Goal: Information Seeking & Learning: Learn about a topic

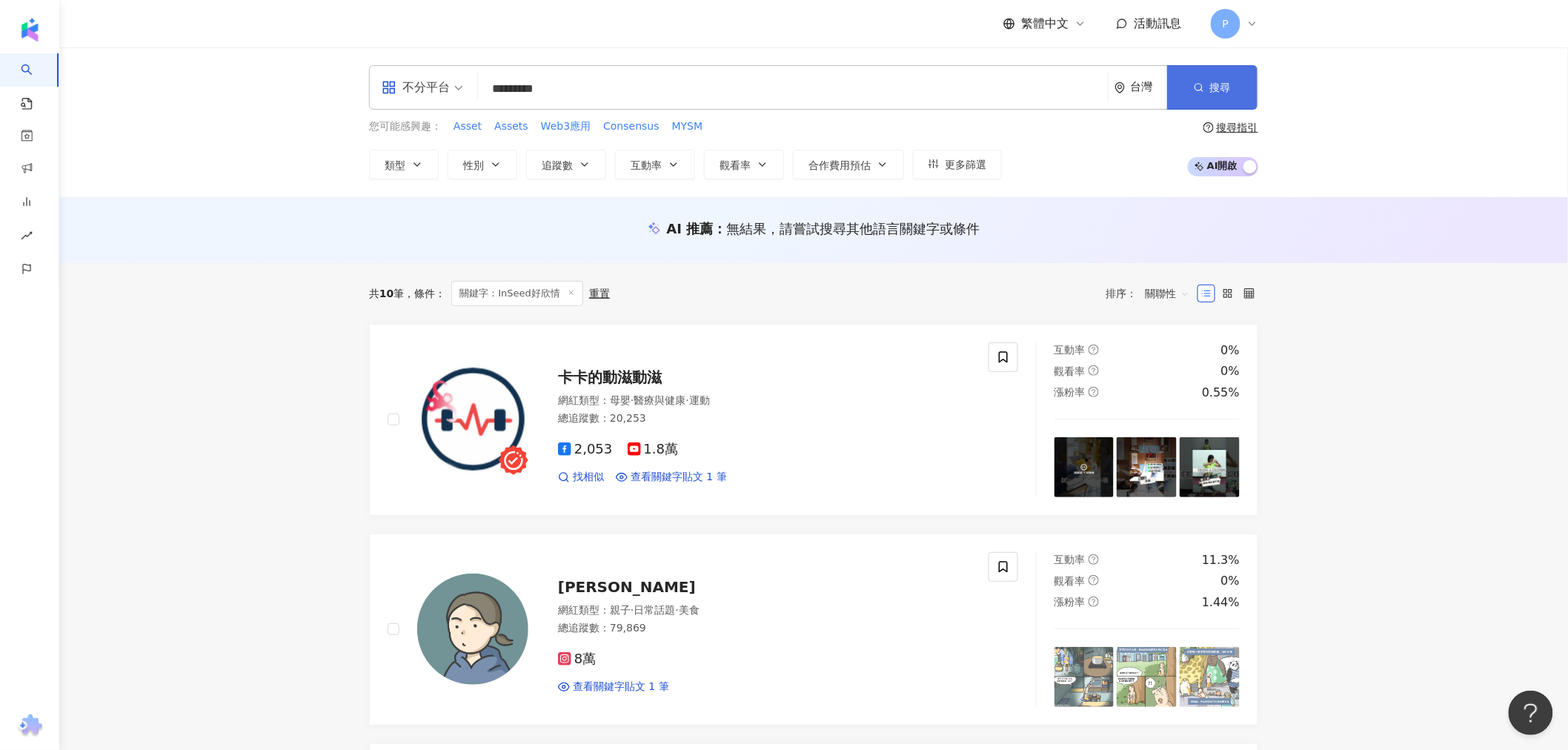
drag, startPoint x: 1210, startPoint y: 87, endPoint x: 1194, endPoint y: 99, distance: 20.0
click at [1210, 87] on span "搜尋" at bounding box center [1221, 87] width 21 height 12
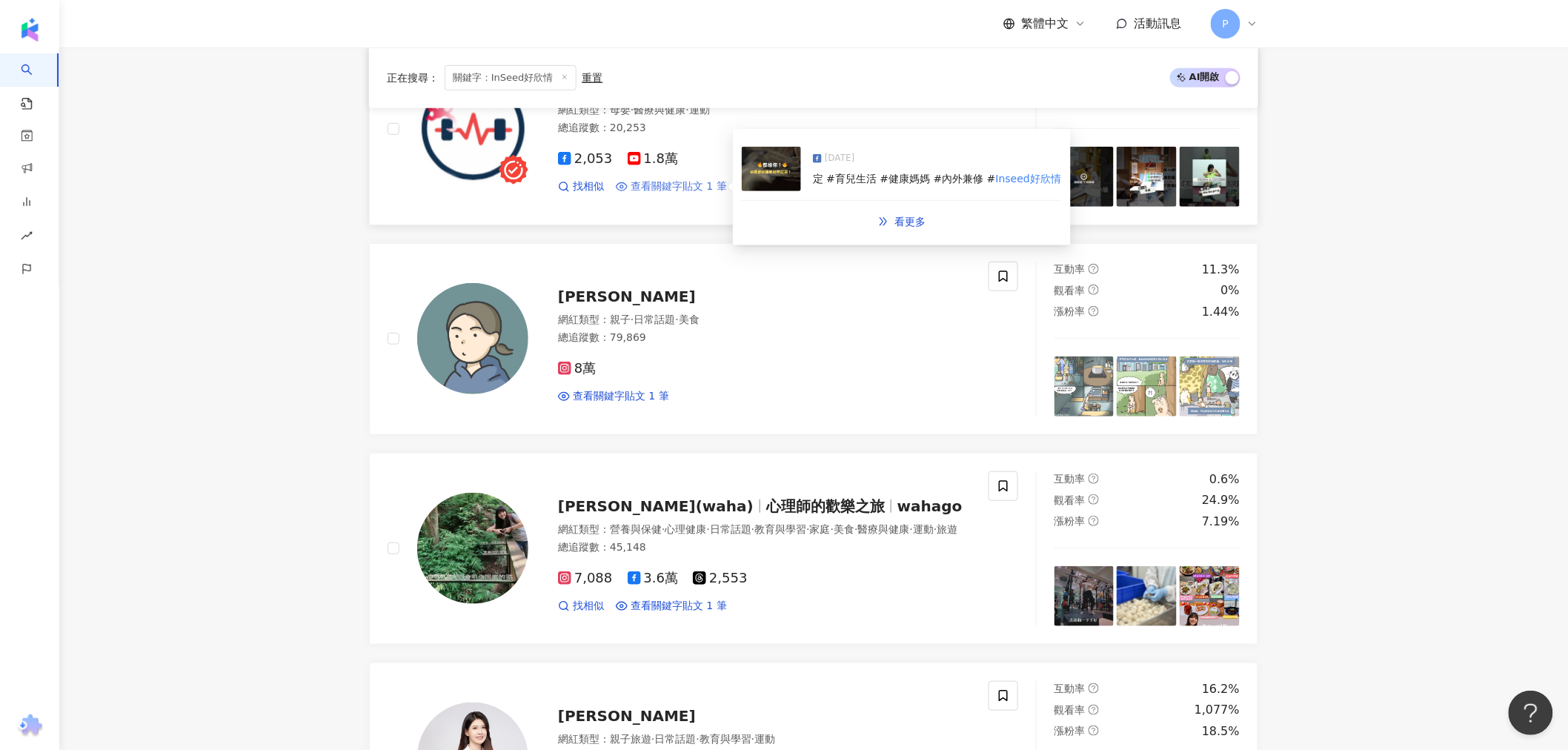
scroll to position [329, 0]
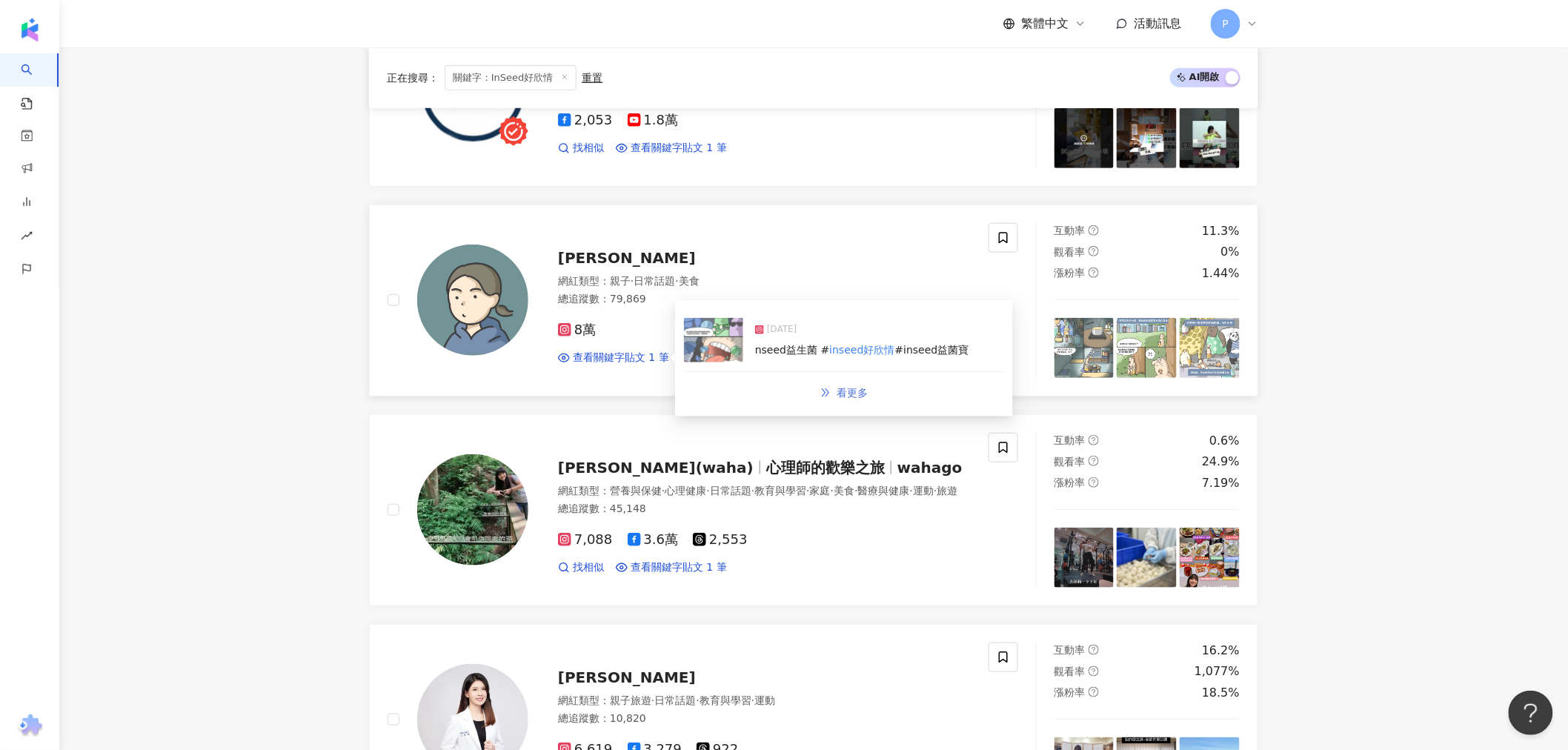
click at [858, 388] on span "看更多" at bounding box center [852, 393] width 31 height 12
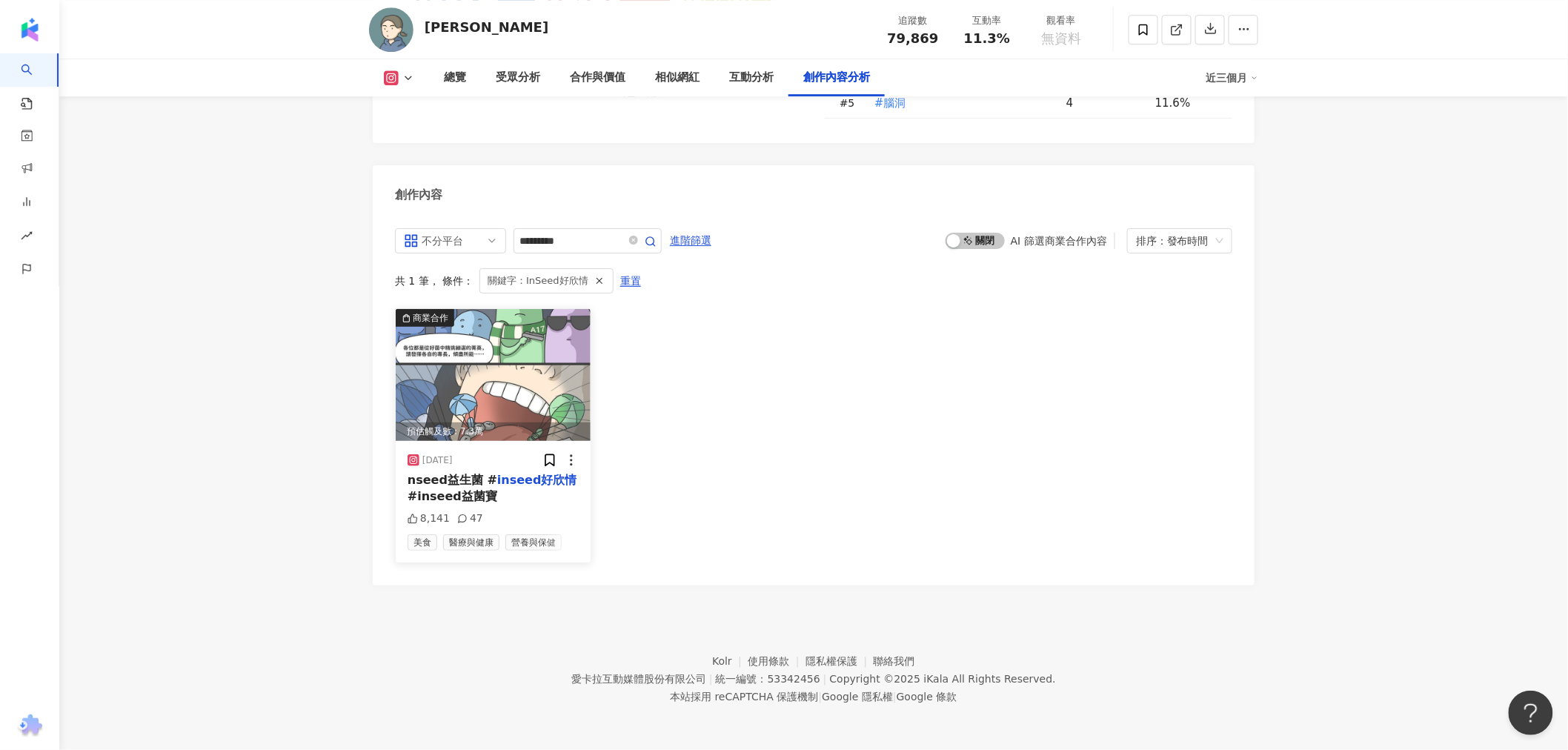
click at [531, 473] on mark "inseed好欣情" at bounding box center [537, 480] width 80 height 14
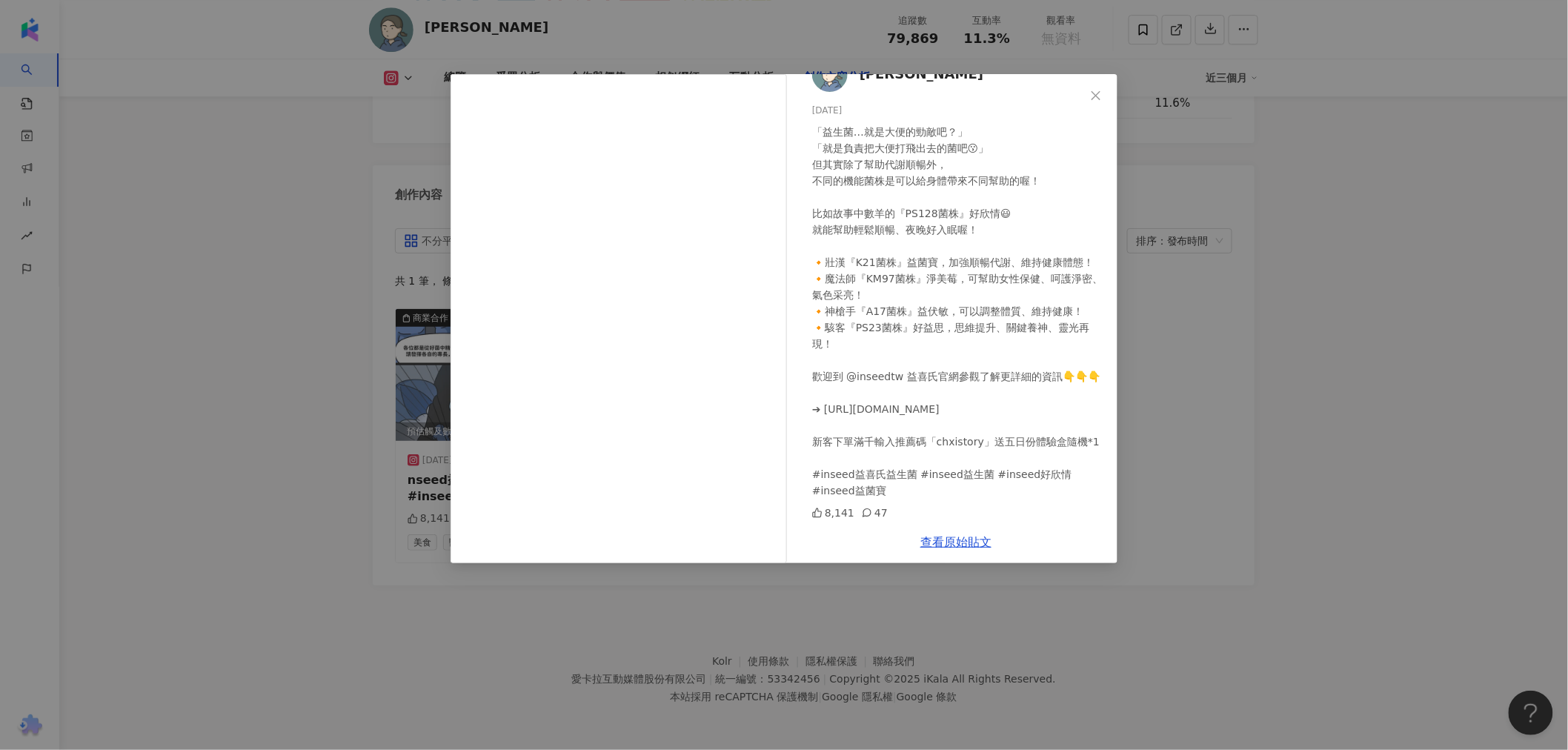
scroll to position [45, 0]
click at [52, 376] on div "千喜 2024/12/19 「益生菌…就是大便的勁敵吧？」 「就是負責把大便打飛出去的菌吧😗」 但其實除了幫助代謝順暢外， 不同的機能菌株是可以給身體帶來不同…" at bounding box center [784, 375] width 1568 height 750
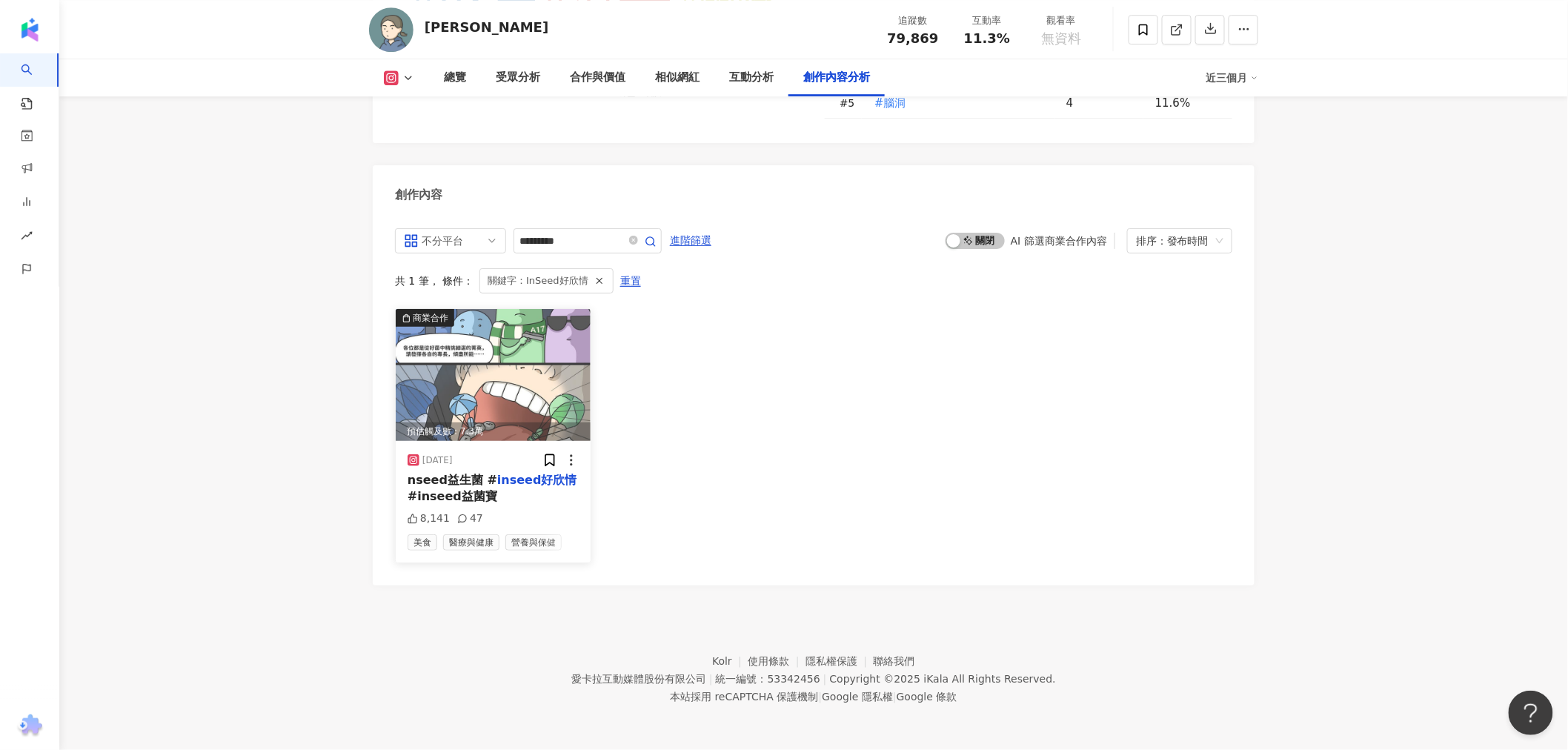
click at [487, 489] on span "#inseed益菌寶" at bounding box center [452, 496] width 90 height 14
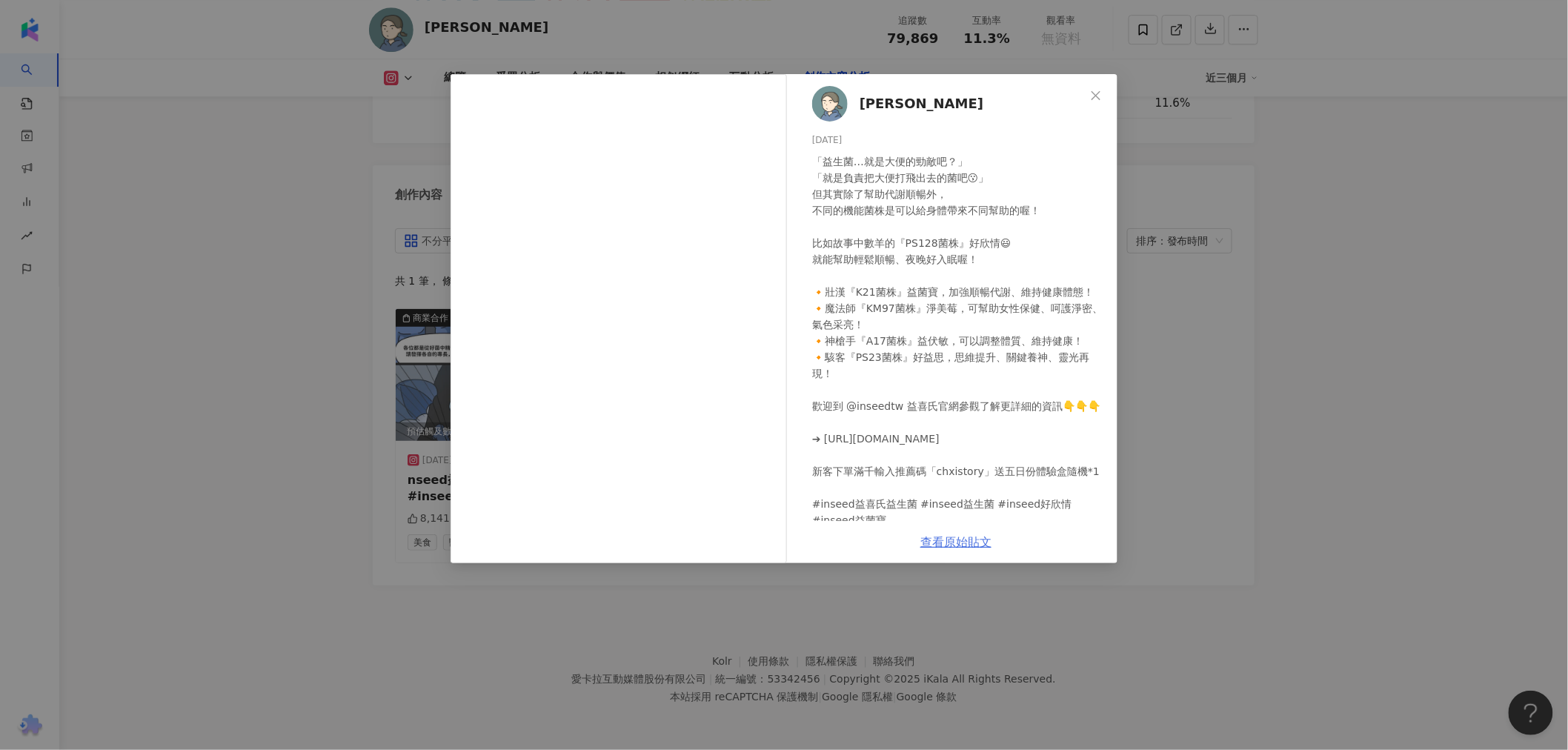
click at [947, 546] on link "查看原始貼文" at bounding box center [956, 542] width 71 height 14
click at [1095, 92] on icon "close" at bounding box center [1096, 95] width 12 height 12
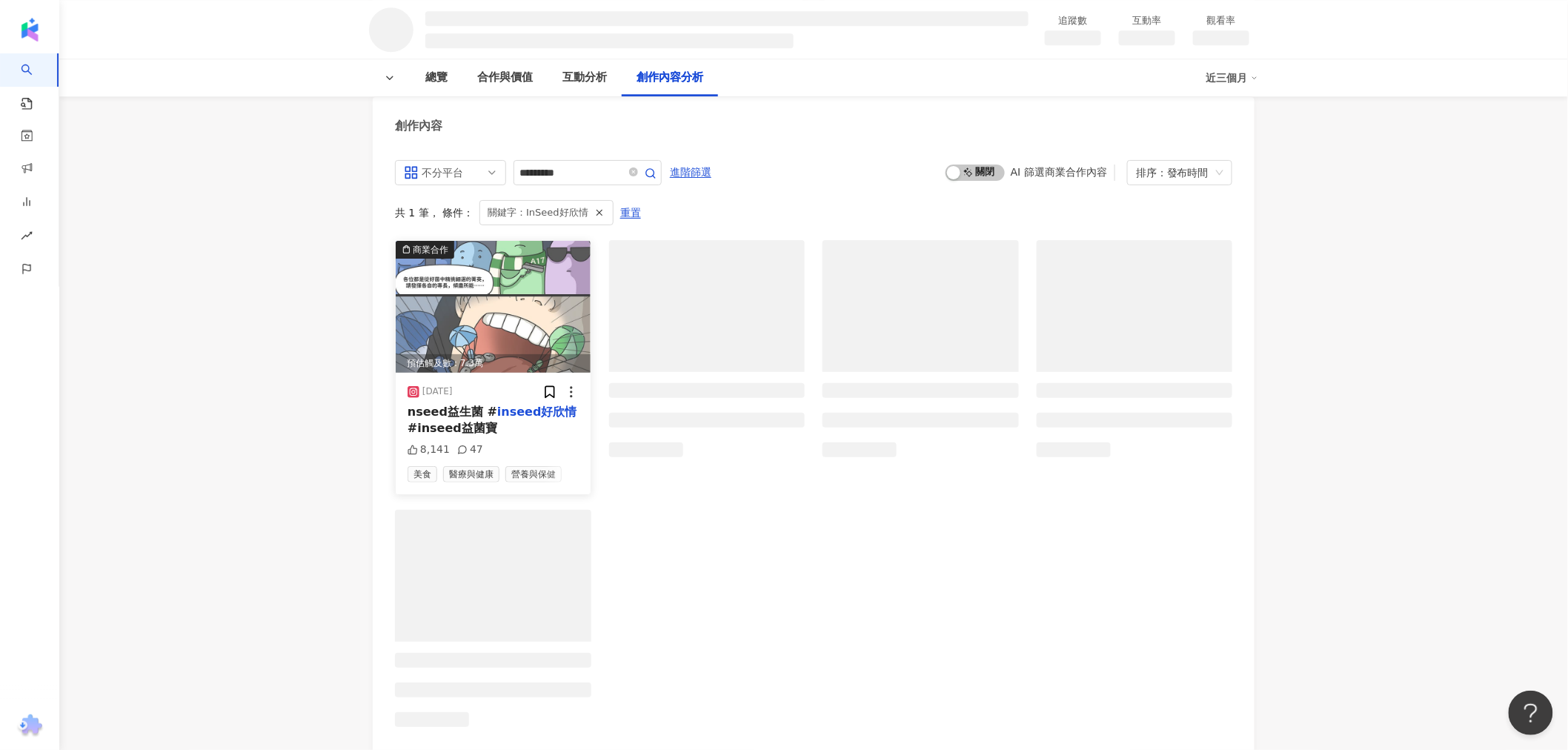
scroll to position [1131, 0]
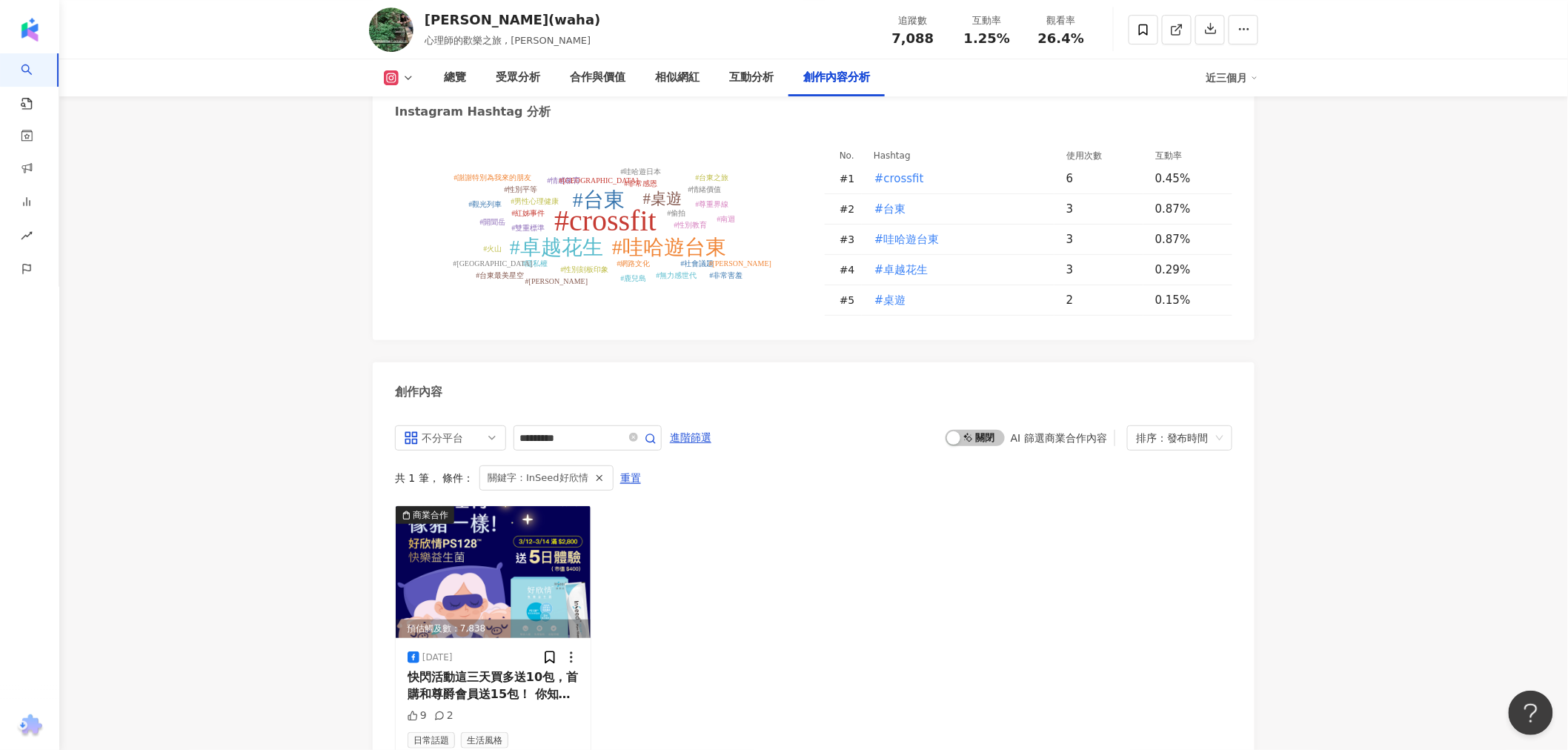
scroll to position [4550, 0]
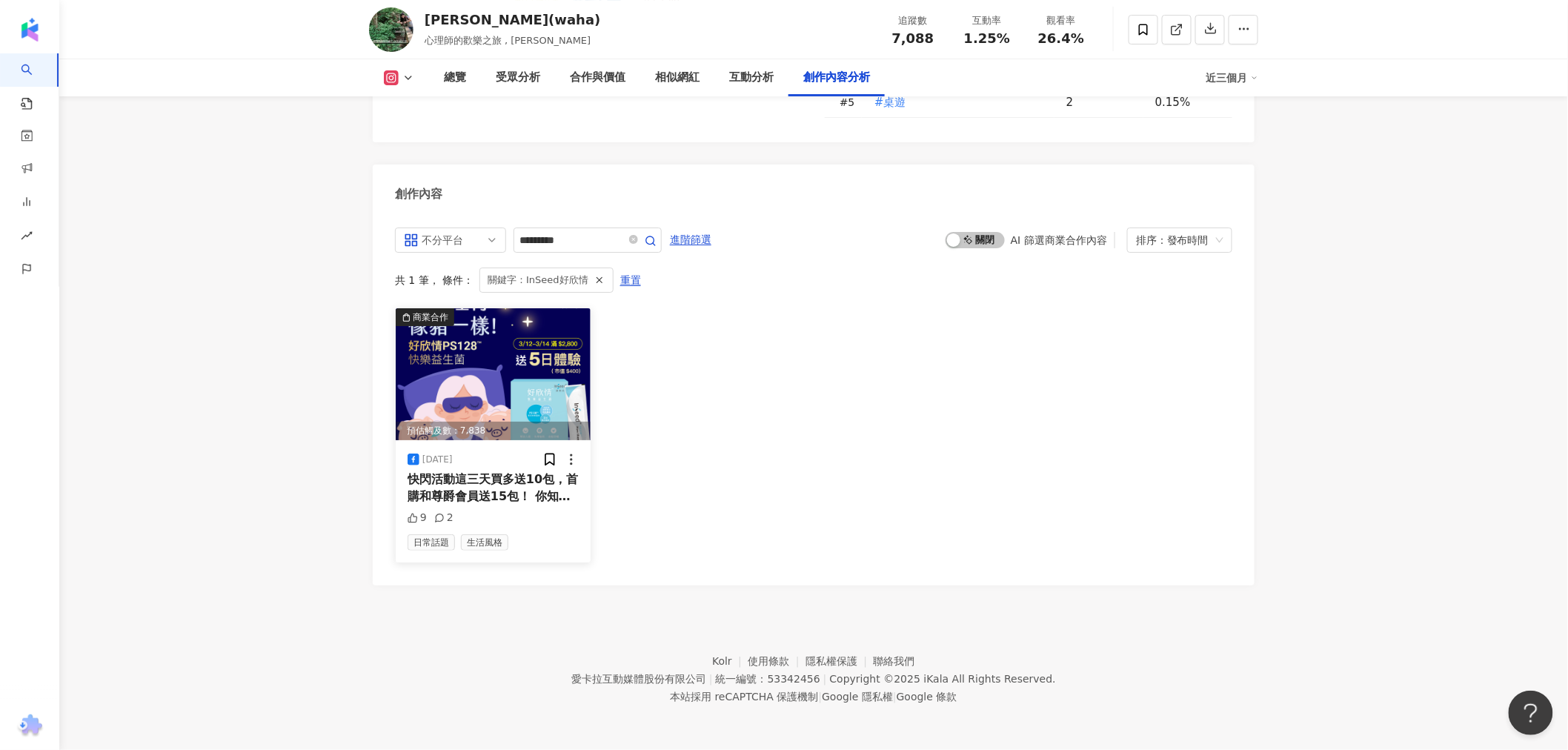
click at [505, 437] on div "預估觸及數：7,838" at bounding box center [493, 430] width 195 height 18
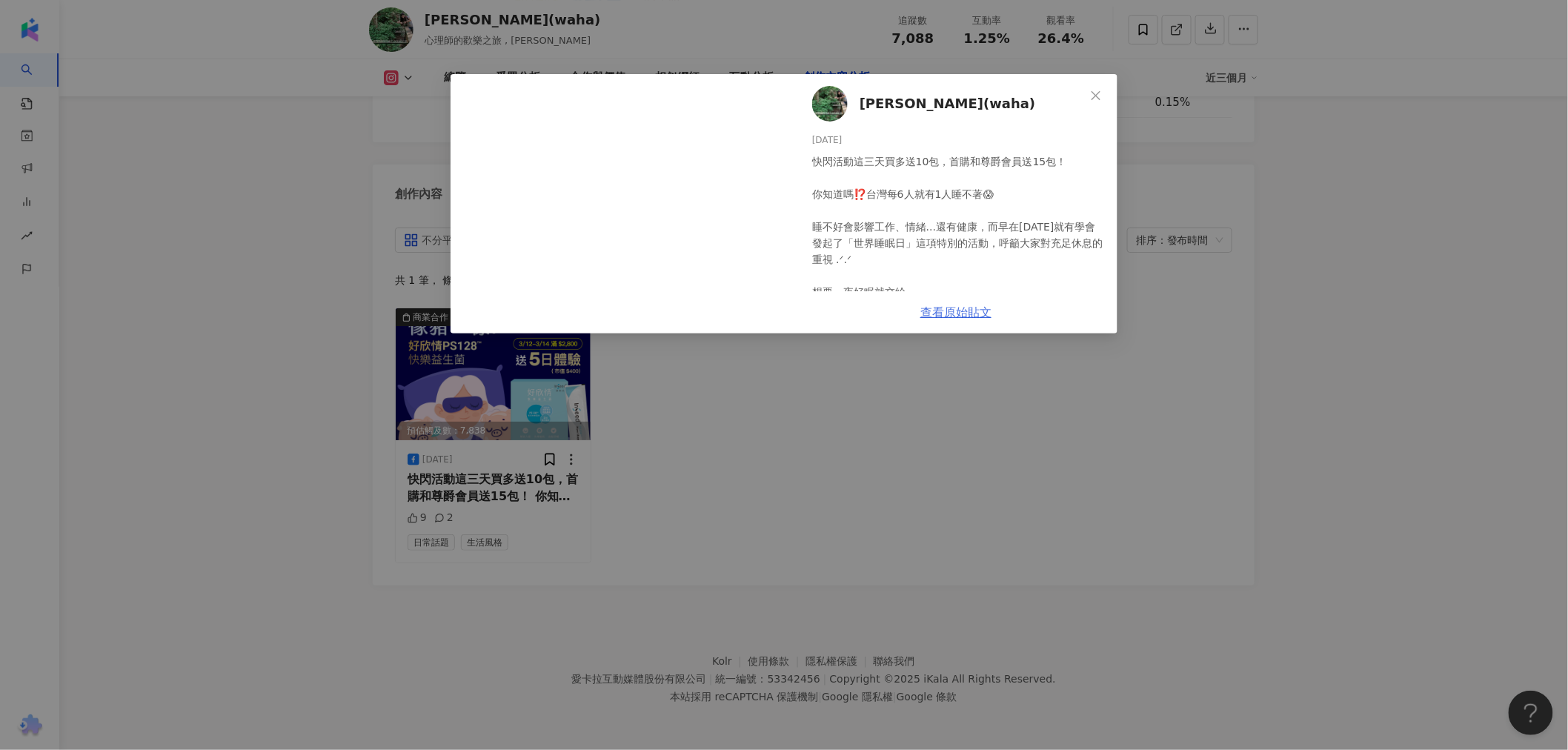
click at [965, 314] on link "查看原始貼文" at bounding box center [956, 312] width 71 height 14
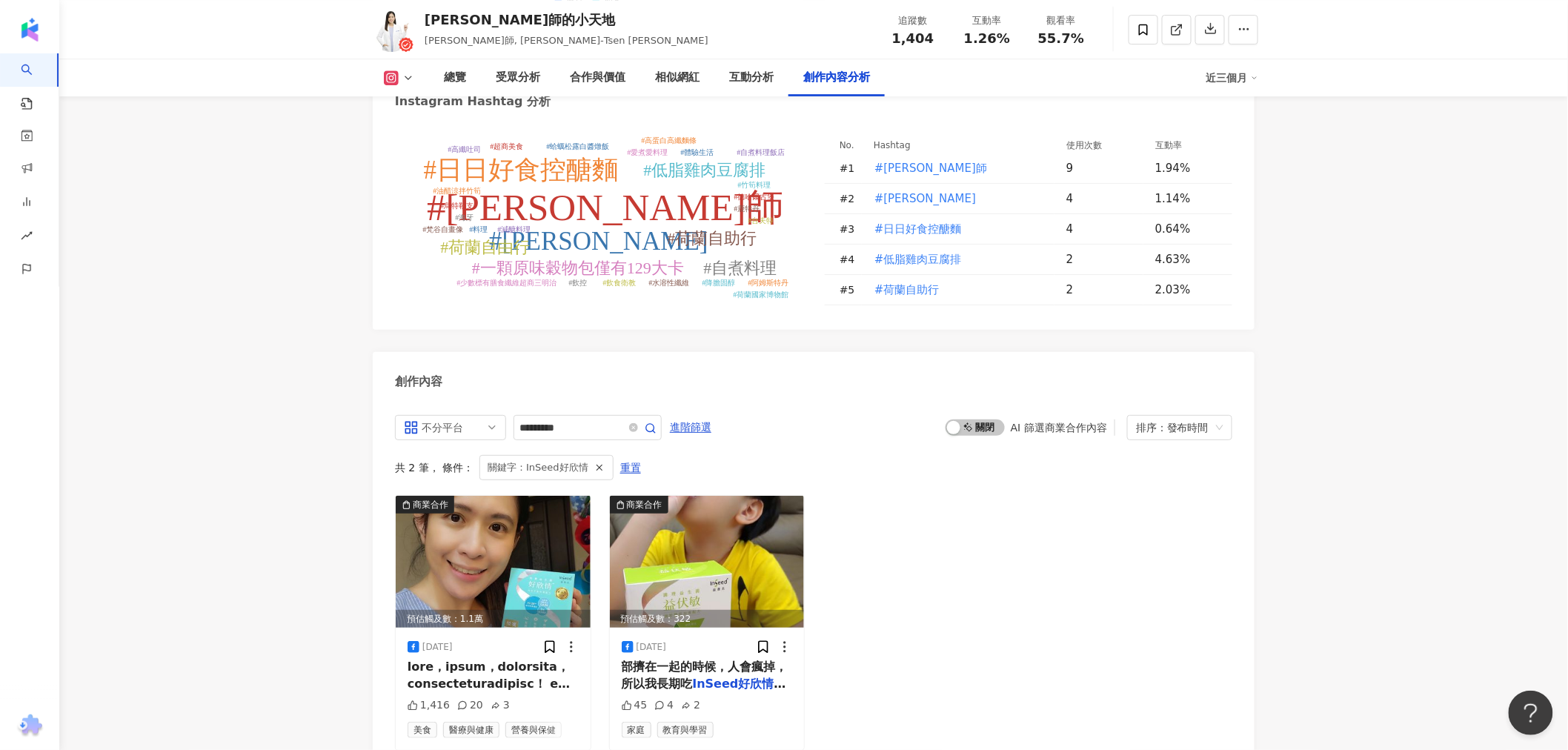
scroll to position [4486, 0]
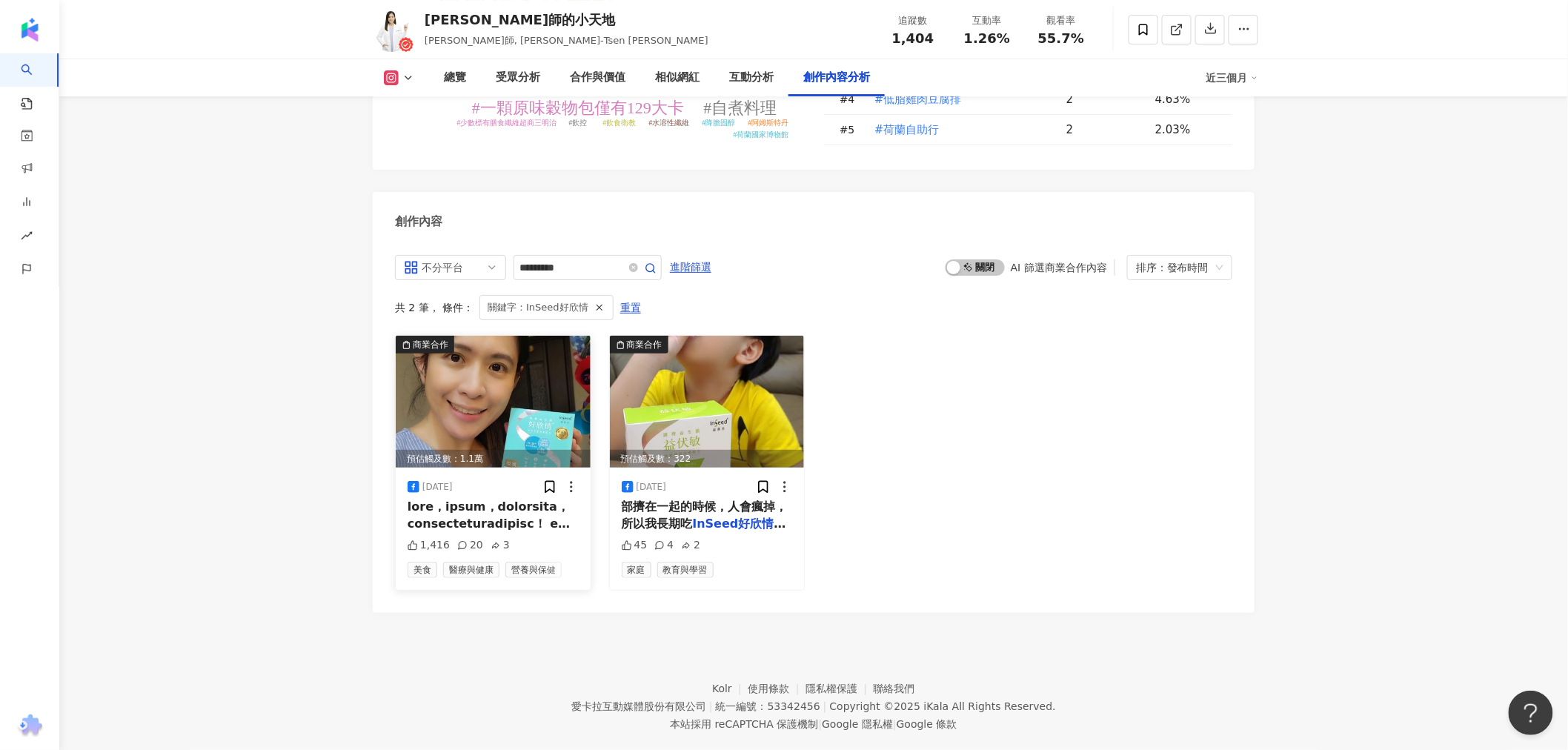
click at [536, 516] on div "2024/10/11 1,416 20 3 美食 醫療與健康 營養與保健" at bounding box center [493, 528] width 195 height 122
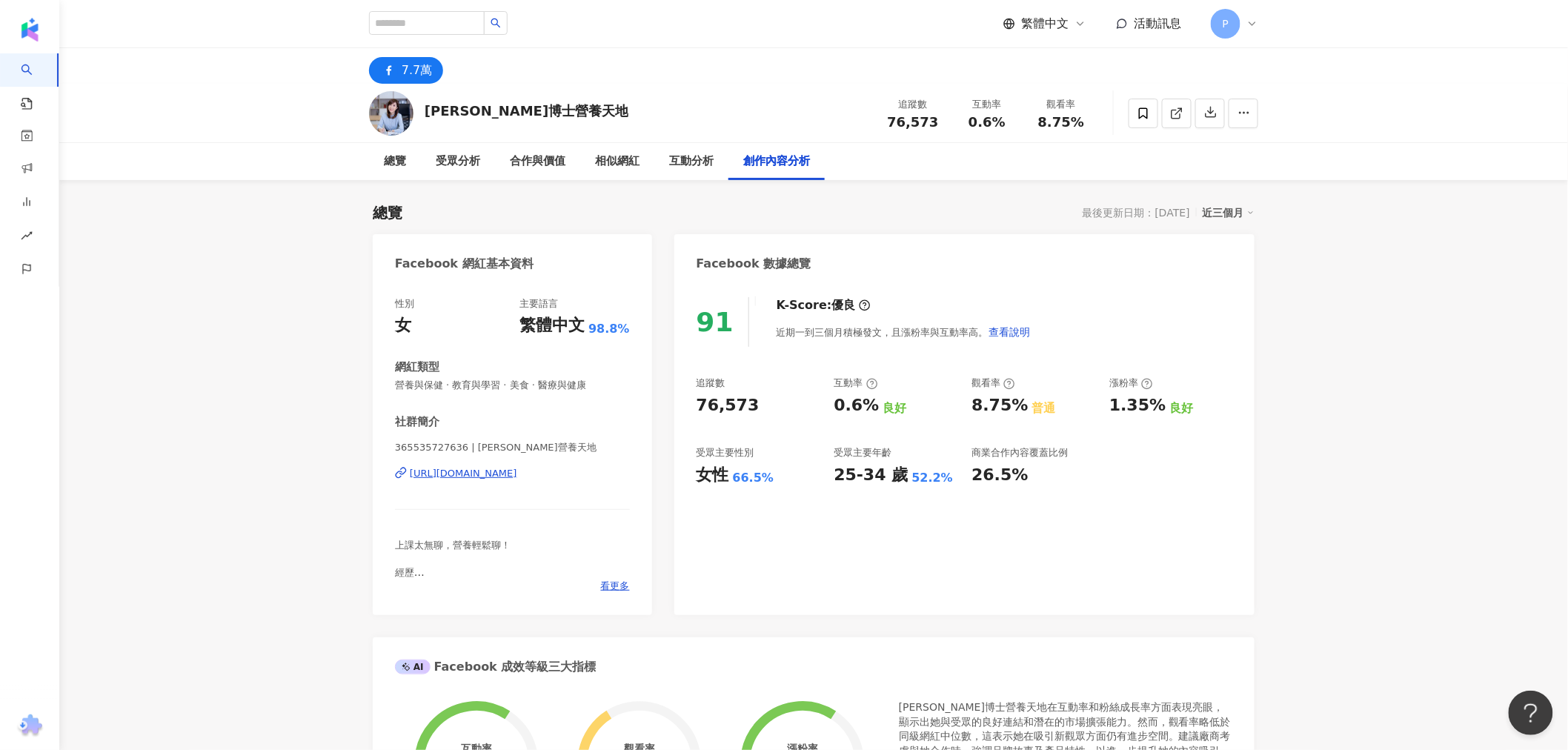
scroll to position [3863, 0]
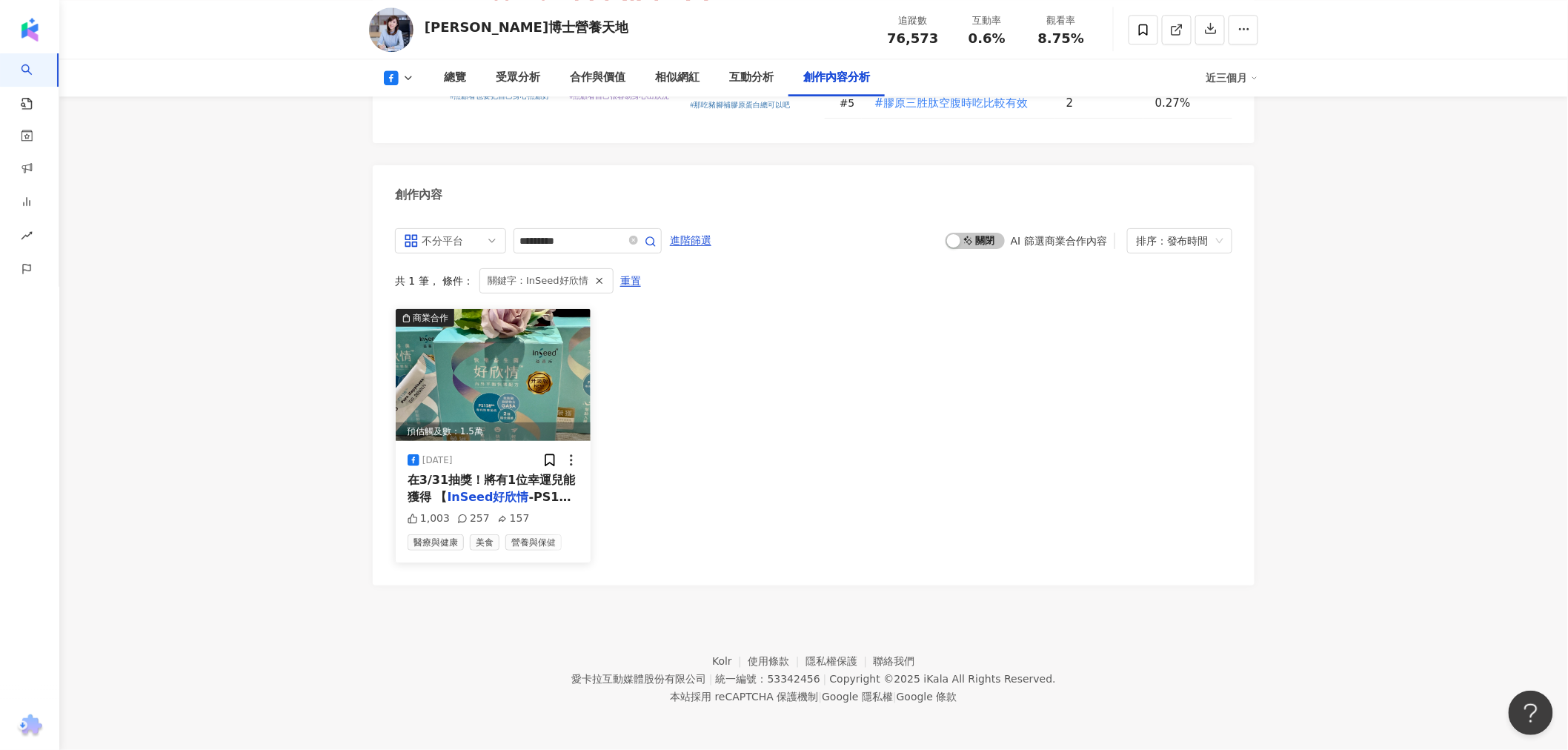
click at [483, 427] on div "預估觸及數：1.5萬" at bounding box center [493, 431] width 195 height 18
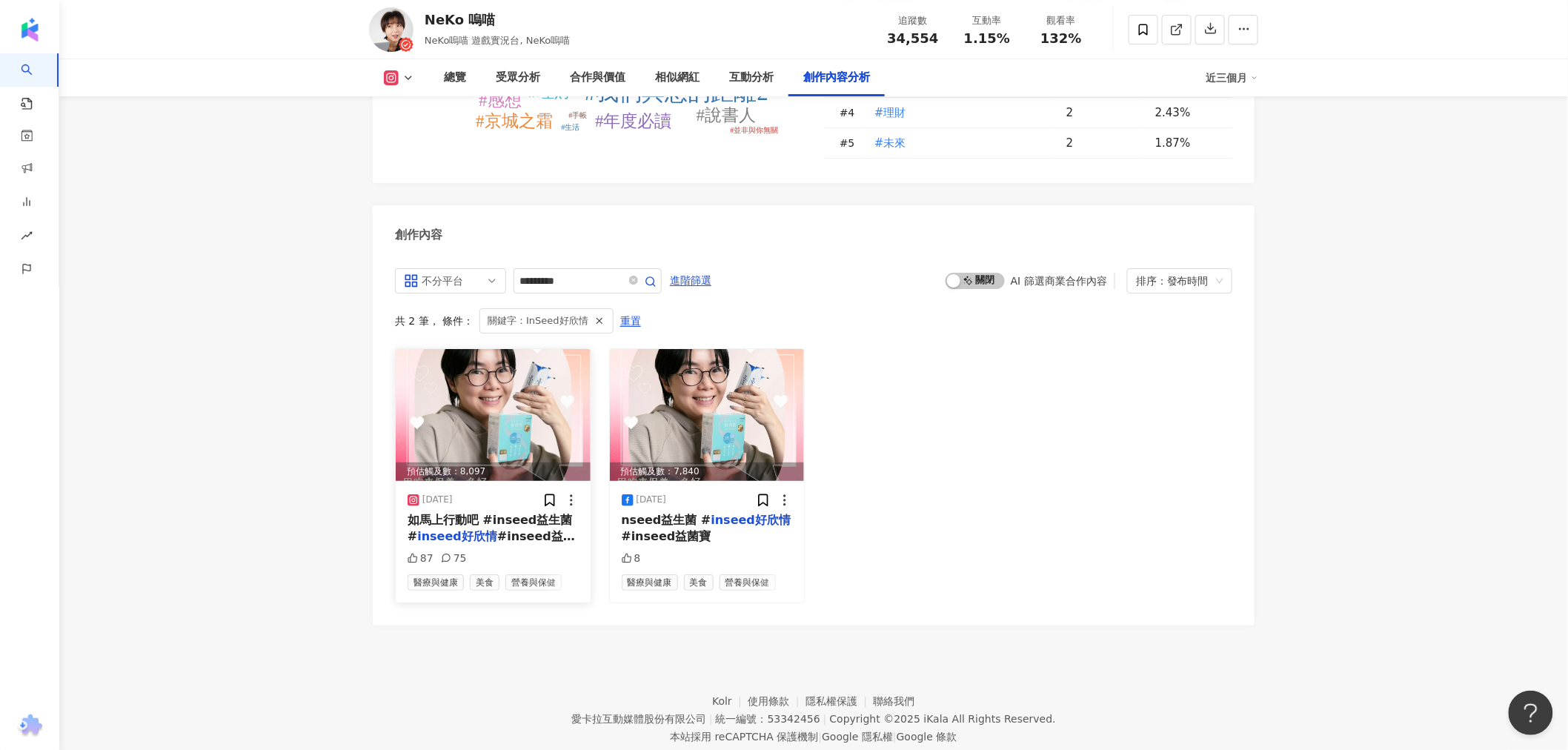
click at [457, 393] on img at bounding box center [493, 414] width 195 height 132
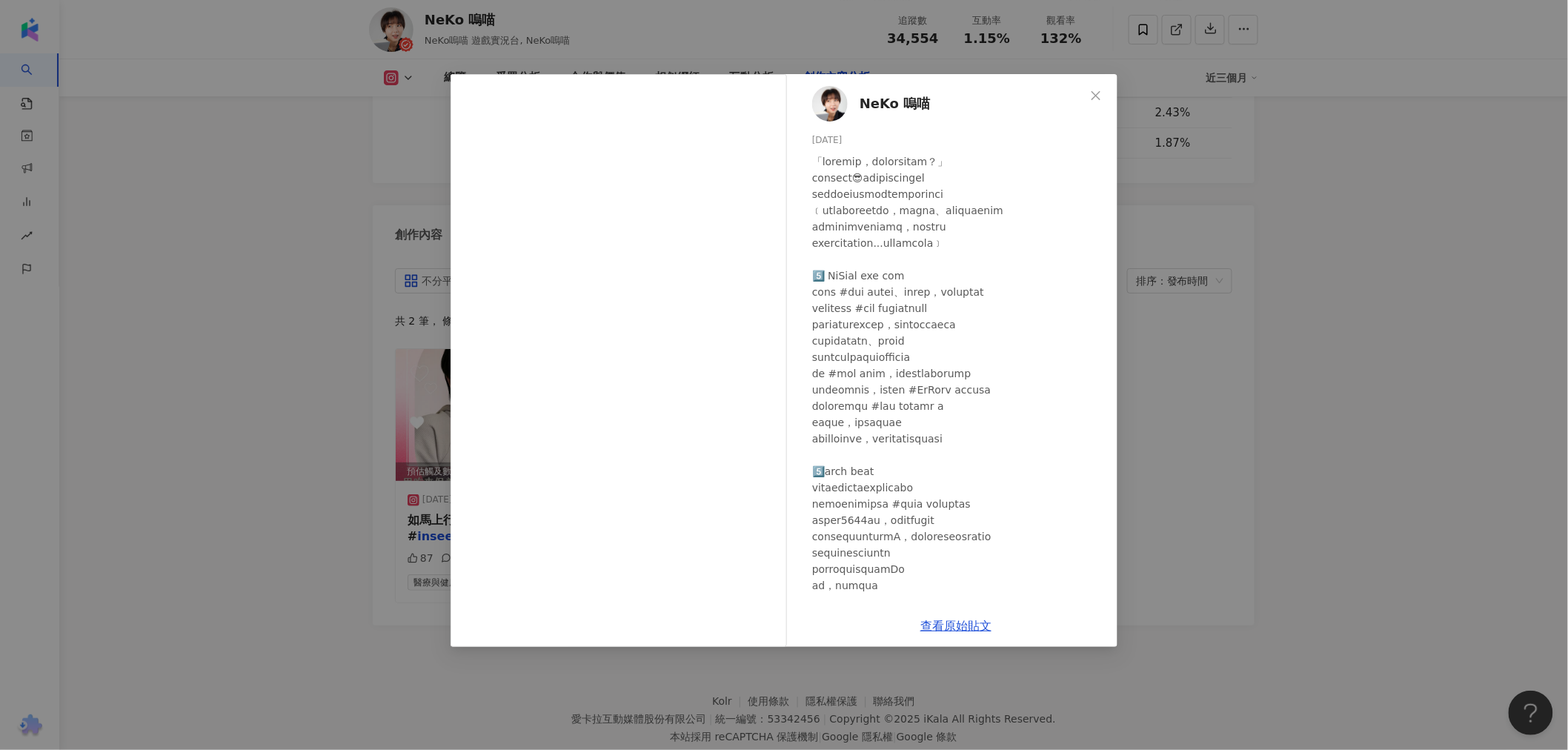
click at [1246, 515] on div "NeKo 嗚喵 [DATE] 87 75 查看原始貼文" at bounding box center [784, 375] width 1568 height 750
